Goal: Transaction & Acquisition: Purchase product/service

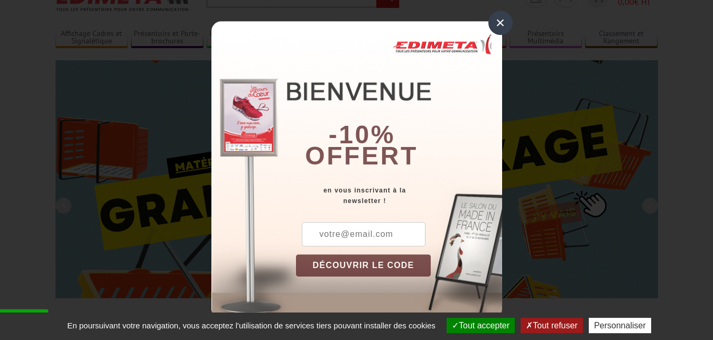
scroll to position [54, 0]
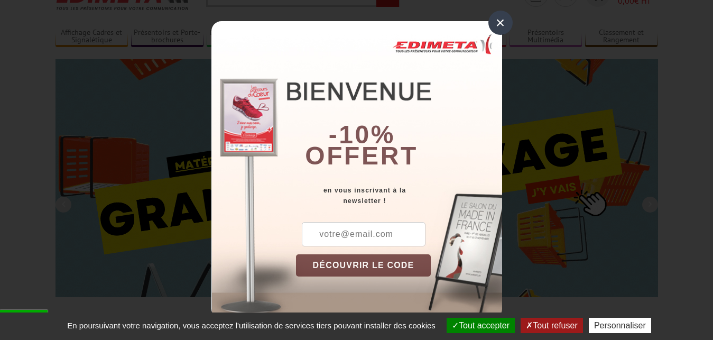
click at [500, 23] on div "×" at bounding box center [500, 23] width 24 height 24
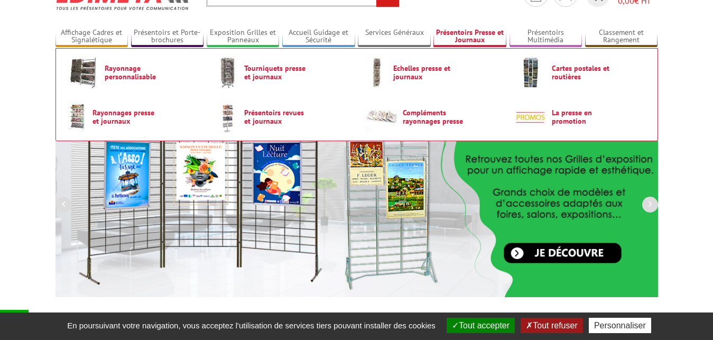
scroll to position [0, 0]
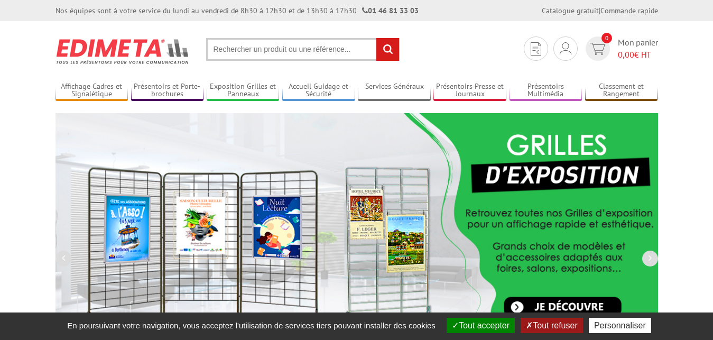
click at [215, 50] on input "text" at bounding box center [302, 49] width 193 height 23
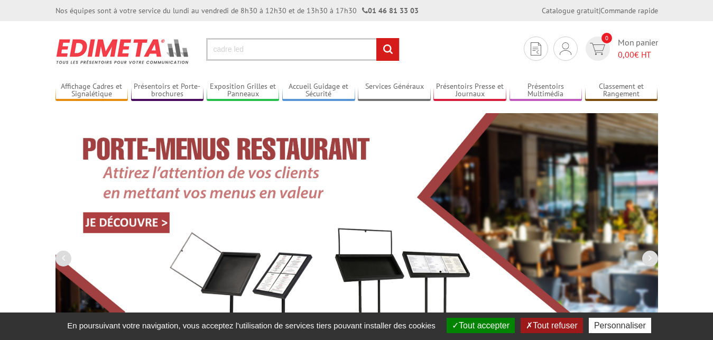
type input "cadre led"
click at [389, 49] on input "rechercher" at bounding box center [387, 49] width 23 height 23
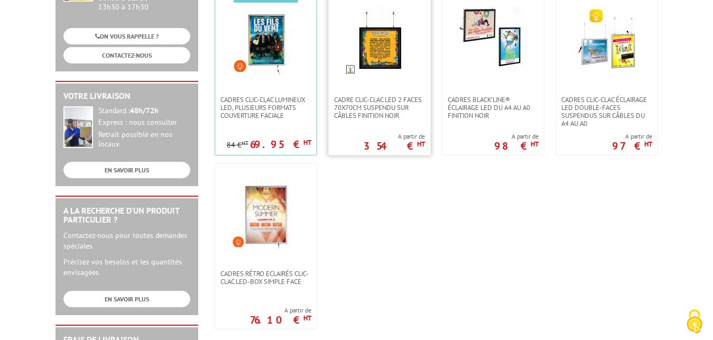
scroll to position [216, 0]
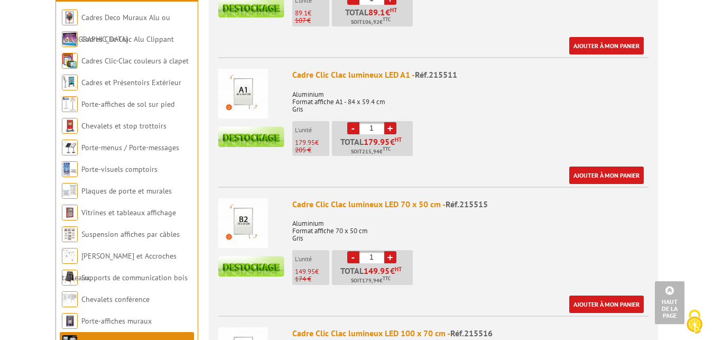
scroll to position [647, 0]
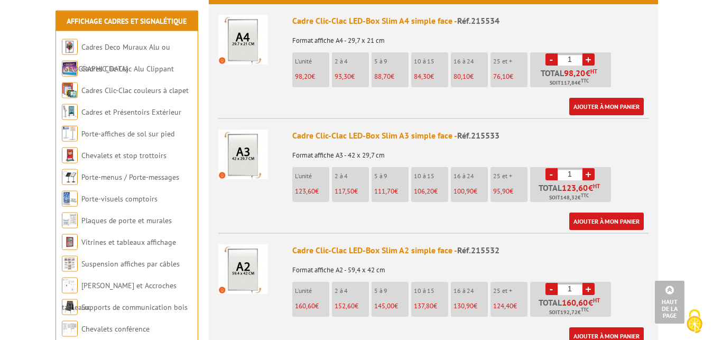
scroll to position [485, 0]
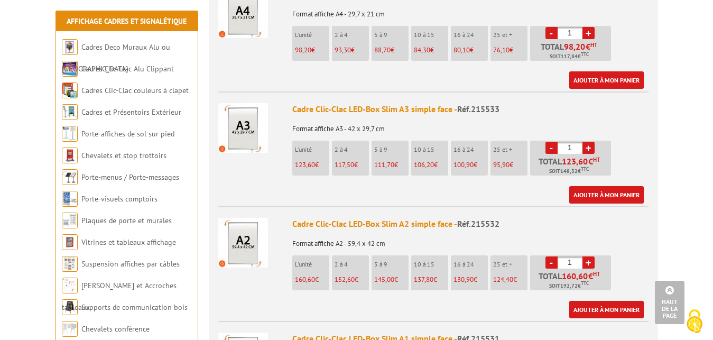
click at [586, 256] on link "+" at bounding box center [588, 262] width 12 height 12
type input "2"
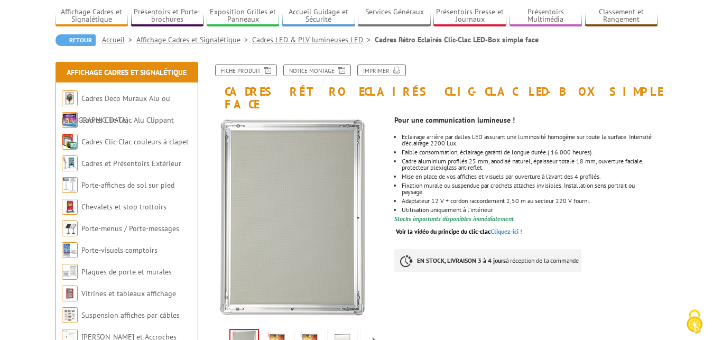
scroll to position [108, 0]
